Goal: Information Seeking & Learning: Learn about a topic

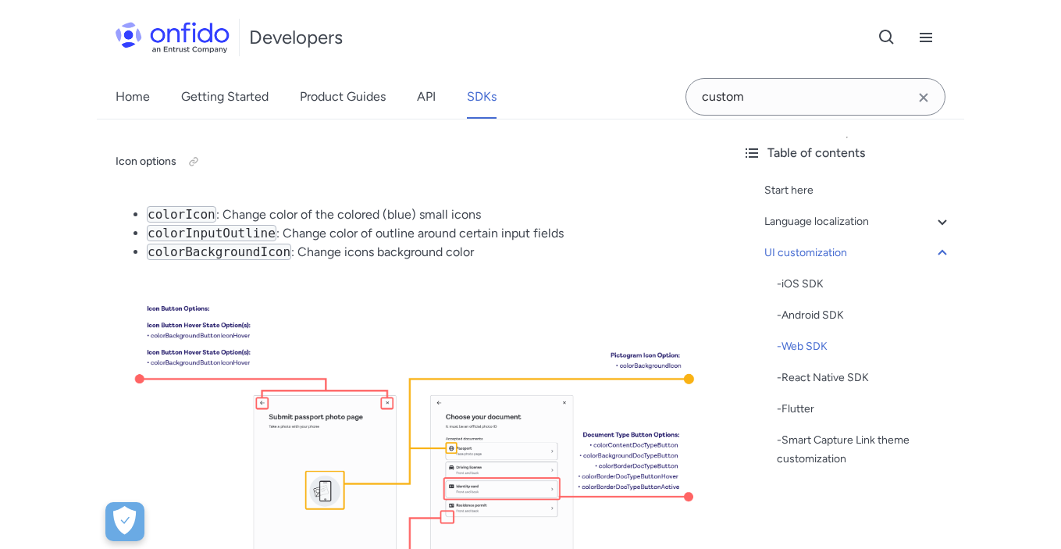
scroll to position [12387, 0]
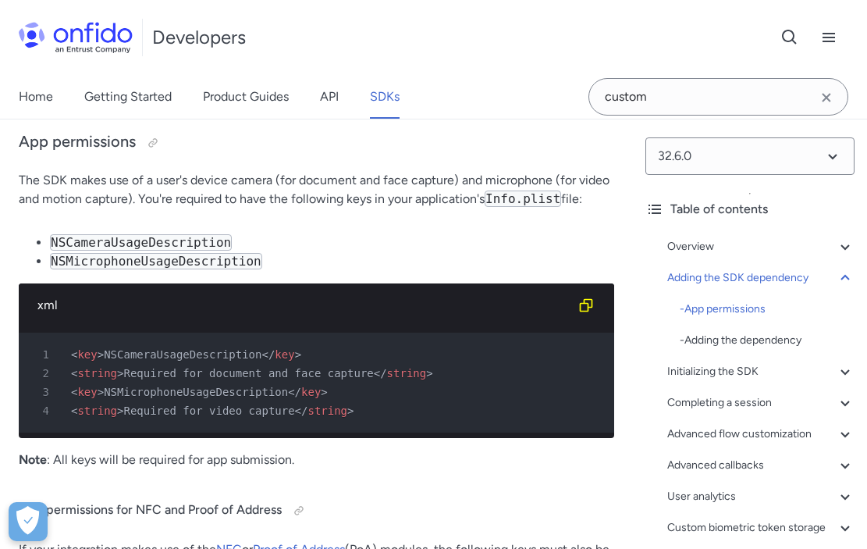
scroll to position [11621, 0]
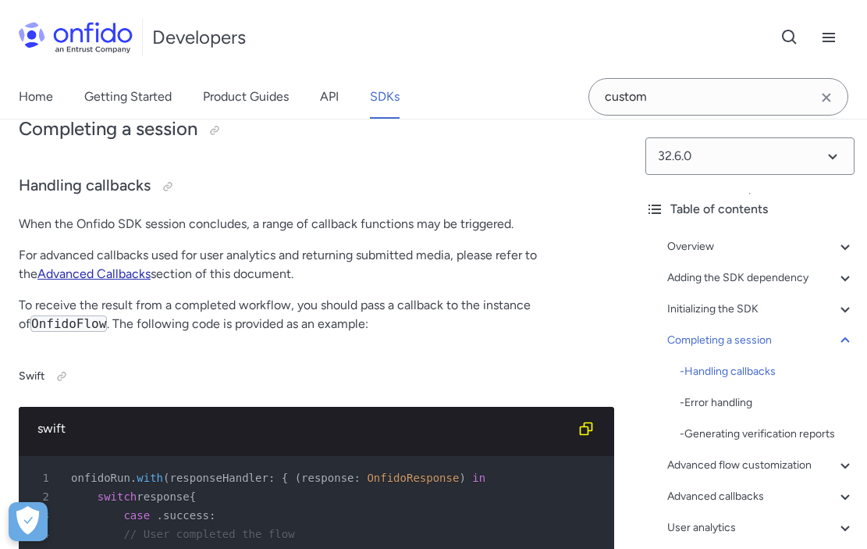
click at [100, 281] on link "Advanced Callbacks" at bounding box center [93, 273] width 113 height 15
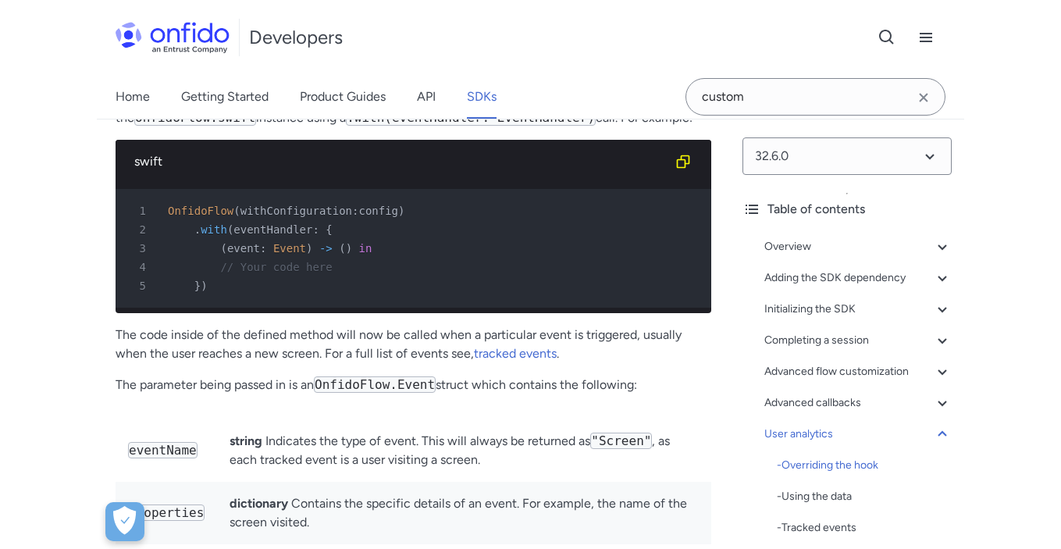
scroll to position [42262, 0]
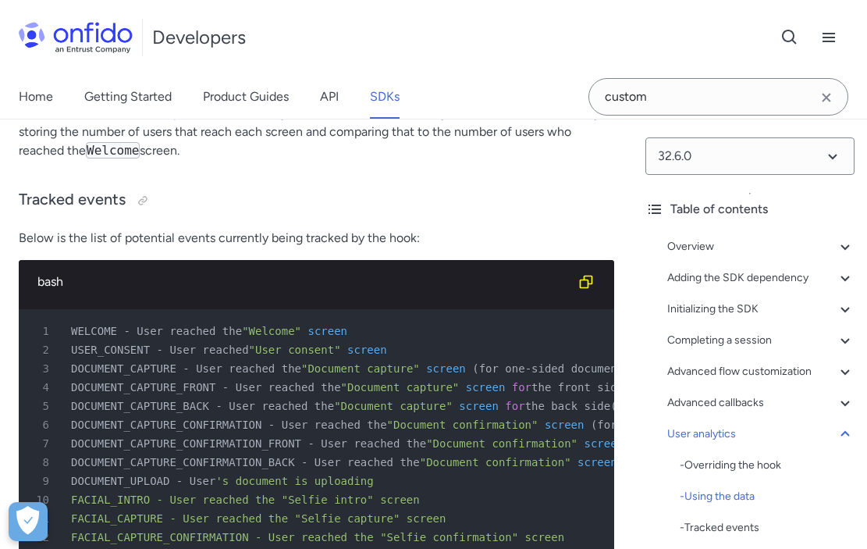
scroll to position [42762, 0]
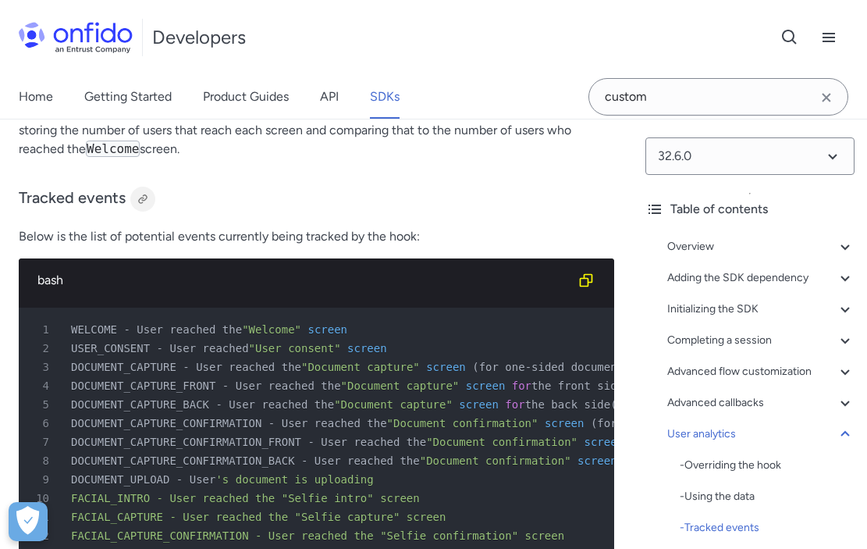
click at [140, 193] on div at bounding box center [143, 199] width 12 height 12
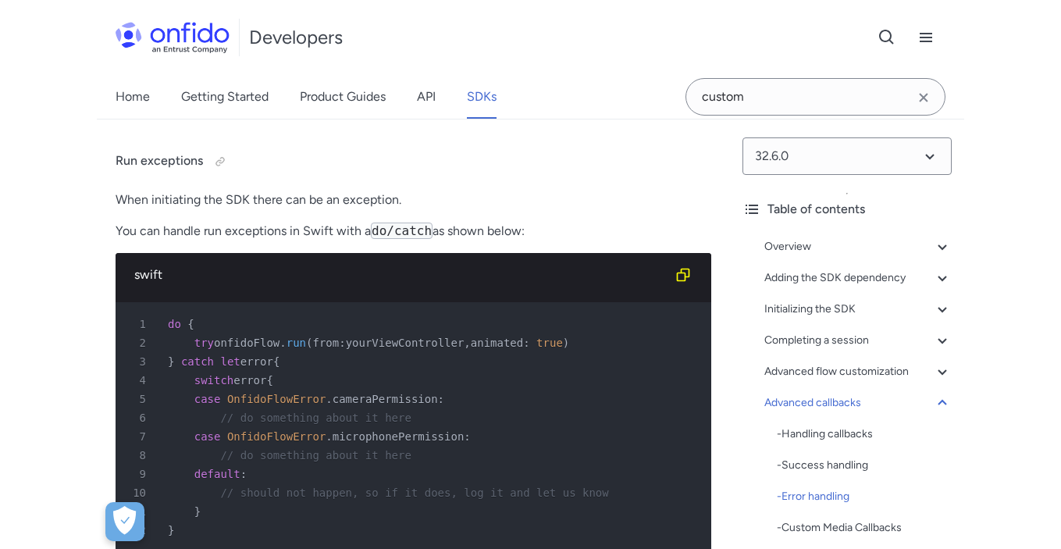
scroll to position [35911, 0]
